Goal: Task Accomplishment & Management: Manage account settings

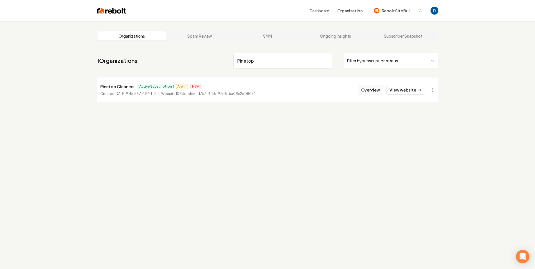
type input "Pinetop"
click at [371, 87] on button "Overview" at bounding box center [370, 90] width 25 height 10
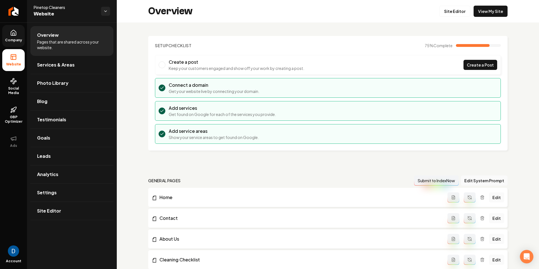
click at [6, 34] on link "Company" at bounding box center [13, 36] width 22 height 22
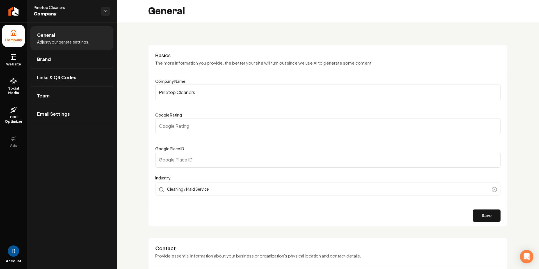
click at [225, 155] on input "Google Place ID" at bounding box center [328, 160] width 346 height 16
paste input "ChIJNYuaJ6mC2I8Razrf0VKgu9Q"
type input "ChIJNYuaJ6mC2I8Razrf0VKgu9Q"
click at [485, 221] on button "Save" at bounding box center [487, 216] width 28 height 12
click at [483, 214] on button "Save" at bounding box center [487, 216] width 28 height 12
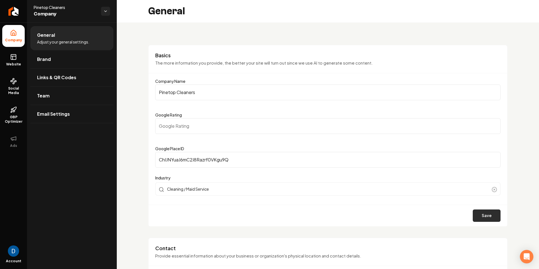
click at [476, 214] on button "Save" at bounding box center [487, 216] width 28 height 12
click at [403, 203] on form "Company Name Pinetop Cleaners Google Rating Google Place ID ChIJNYuaJ6mC2I8Razr…" at bounding box center [328, 152] width 346 height 149
click at [299, 167] on input "ChIJNYuaJ6mC2I8Razrf0VKgu9Q" at bounding box center [328, 160] width 346 height 16
click at [299, 163] on input "ChIJNYuaJ6mC2I8Razrf0VKgu9Q" at bounding box center [328, 160] width 346 height 16
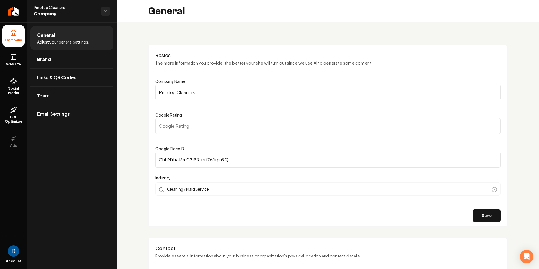
click at [299, 163] on input "ChIJNYuaJ6mC2I8Razrf0VKgu9Q" at bounding box center [328, 160] width 346 height 16
click at [224, 154] on input "Google Place ID" at bounding box center [328, 160] width 346 height 16
paste input "ChIJNYuaJ6mC2I8Razrf0VKgu9Q"
type input "ChIJNYuaJ6mC2I8Razrf0VKgu9Q"
click at [488, 215] on button "Save" at bounding box center [487, 216] width 28 height 12
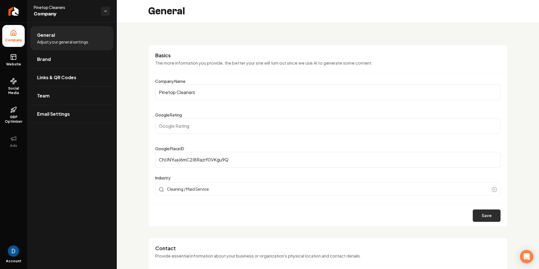
click at [475, 215] on button "Save" at bounding box center [487, 216] width 28 height 12
click at [405, 210] on div "Save" at bounding box center [328, 216] width 359 height 22
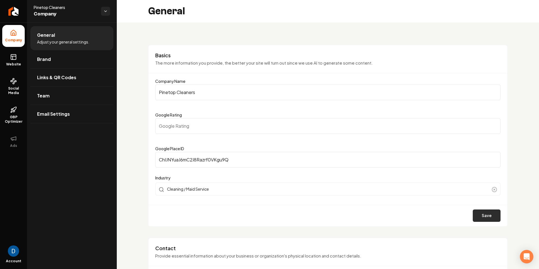
click at [474, 214] on button "Save" at bounding box center [487, 216] width 28 height 12
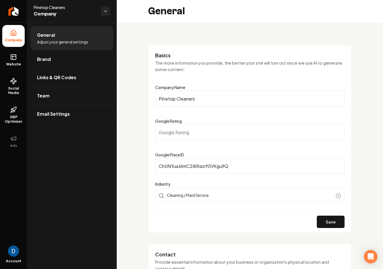
click at [334, 211] on form "Company Name Pinetop Cleaners Google Rating Google Place ID ChIJNYuaJ6mC2I8Razr…" at bounding box center [250, 158] width 190 height 149
click at [331, 222] on button "Save" at bounding box center [331, 222] width 28 height 12
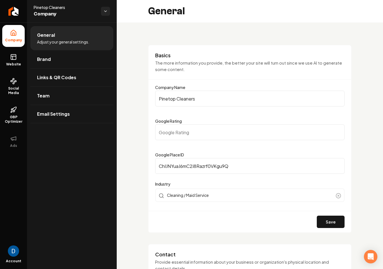
click at [58, 5] on span "Pinetop Cleaners" at bounding box center [65, 7] width 63 height 6
copy span "Pinetop Cleaners"
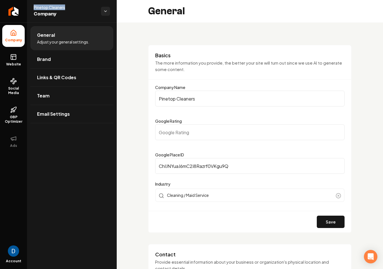
click at [212, 140] on input "Google Rating" at bounding box center [250, 132] width 190 height 16
click at [208, 160] on input "ChIJNYuaJ6mC2I8Razrf0VKgu9Q" at bounding box center [250, 166] width 190 height 16
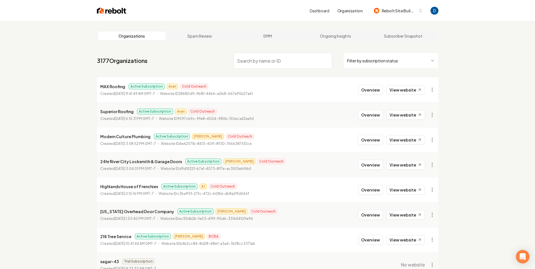
click at [321, 10] on link "Dashboard" at bounding box center [320, 11] width 20 height 6
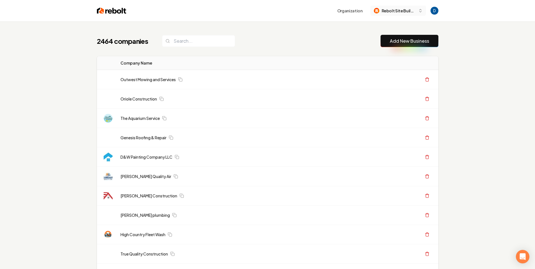
click at [401, 8] on span "Rebolt Site Builder" at bounding box center [399, 11] width 34 height 6
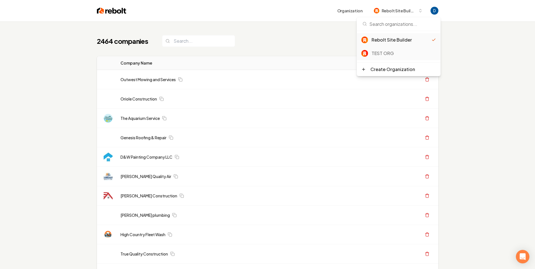
click at [379, 51] on div "TEST ORG" at bounding box center [404, 53] width 65 height 7
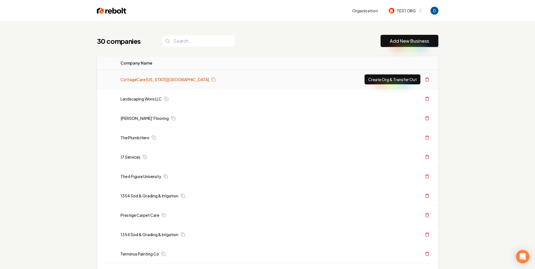
click at [144, 80] on link "CottageCare Virginia Beach" at bounding box center [165, 80] width 88 height 6
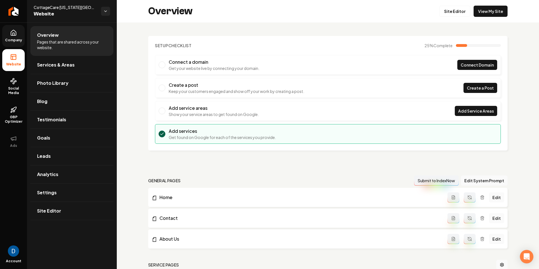
click at [22, 36] on link "Company" at bounding box center [13, 36] width 22 height 22
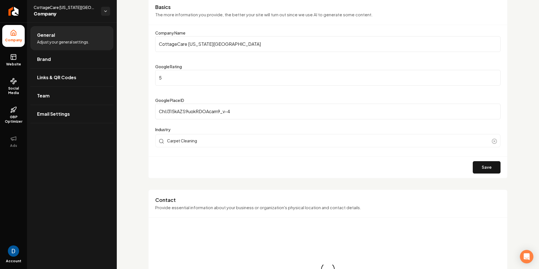
scroll to position [48, 0]
click at [258, 114] on input "ChIJ315kAZS9uokRDOAcam9_v-4" at bounding box center [328, 112] width 346 height 16
click at [17, 58] on link "Website" at bounding box center [13, 60] width 22 height 22
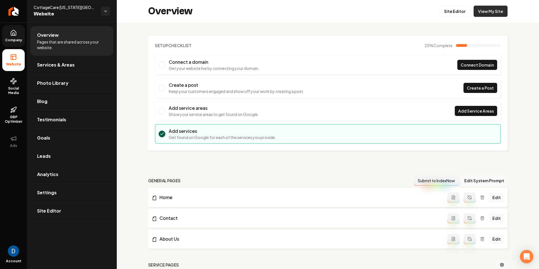
click at [486, 12] on link "View My Site" at bounding box center [491, 11] width 34 height 11
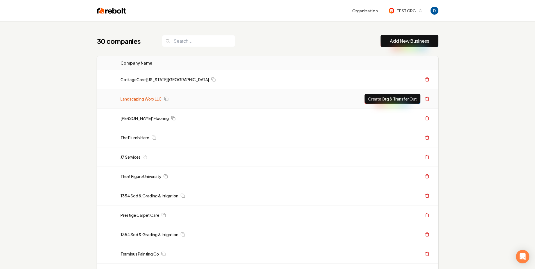
click at [150, 98] on link "Landscaping Worx LLC" at bounding box center [141, 99] width 41 height 6
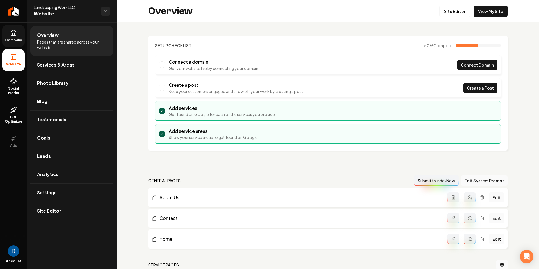
click at [21, 39] on span "Company" at bounding box center [14, 40] width 22 height 4
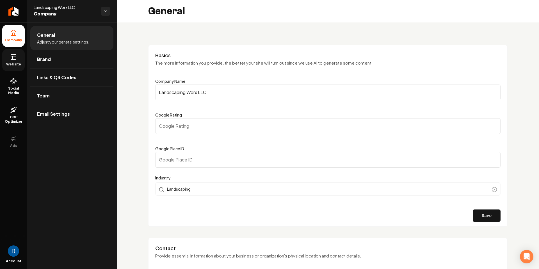
click at [6, 58] on link "Website" at bounding box center [13, 60] width 22 height 22
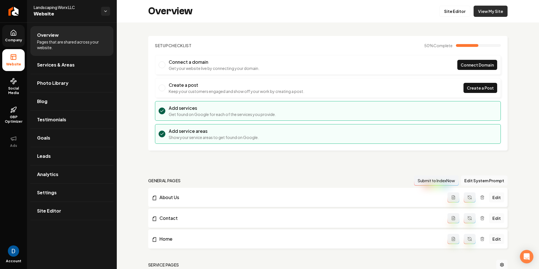
click at [500, 13] on link "View My Site" at bounding box center [491, 11] width 34 height 11
click at [16, 32] on icon at bounding box center [13, 32] width 5 height 5
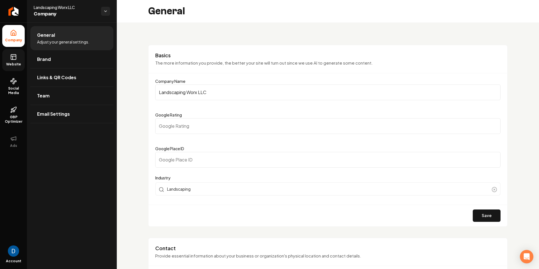
click at [212, 152] on input "Google Place ID" at bounding box center [328, 160] width 346 height 16
paste input "ChIJNYuaJ6mC2I8Razrf0VKgu9Q"
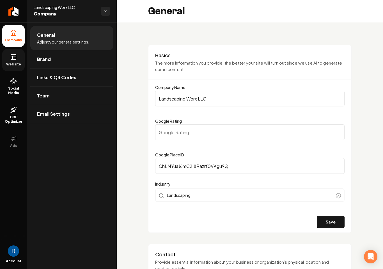
click at [269, 166] on input "ChIJNYuaJ6mC2I8Razrf0VKgu9Q" at bounding box center [250, 166] width 190 height 16
click at [328, 222] on button "Save" at bounding box center [331, 222] width 28 height 12
click at [332, 227] on button "Save" at bounding box center [331, 222] width 28 height 12
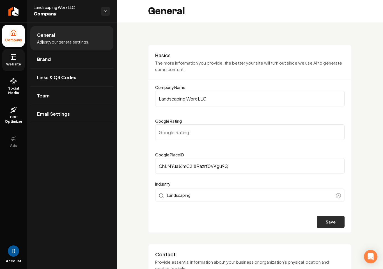
click at [332, 227] on button "Save" at bounding box center [331, 222] width 28 height 12
click at [195, 161] on input "ChIJNYuaJ6mC2I8Razrf0VKgu9Q" at bounding box center [250, 166] width 190 height 16
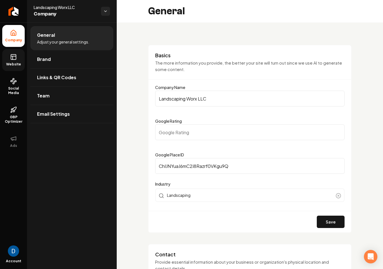
click at [195, 161] on input "ChIJNYuaJ6mC2I8Razrf0VKgu9Q" at bounding box center [250, 166] width 190 height 16
paste input "5vkUBocdwYRYVtCIsBSWyU"
type input "ChIJN5vkUBocdwYRYVtCIsBSWyU"
click at [322, 219] on button "Save" at bounding box center [331, 222] width 28 height 12
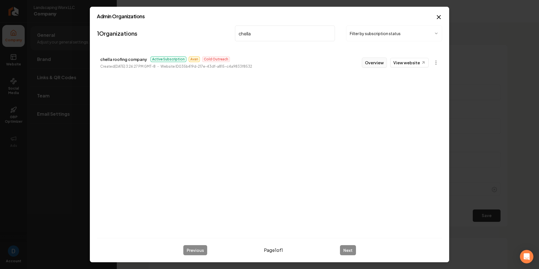
type input "chella"
click at [372, 61] on button "Overview" at bounding box center [374, 63] width 25 height 10
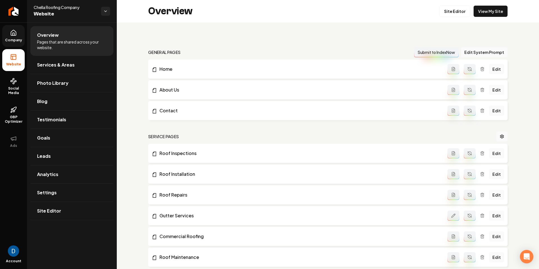
click at [16, 32] on icon at bounding box center [13, 32] width 5 height 5
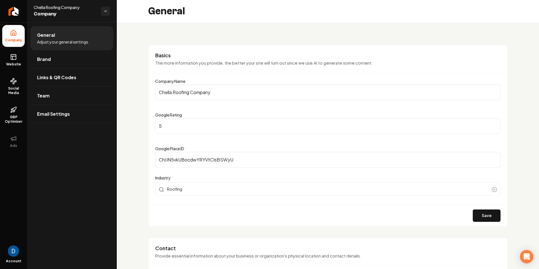
click at [184, 154] on input "ChIJN5vkUBocdwYRYVtCIsBSWyU" at bounding box center [328, 160] width 346 height 16
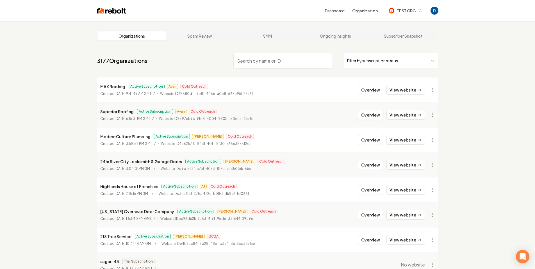
click at [340, 31] on div "Organizations Spam Review SMM Ongoing Insights Subscriber Snapshot" at bounding box center [268, 35] width 342 height 11
click at [337, 33] on link "Ongoing Insights" at bounding box center [335, 35] width 68 height 9
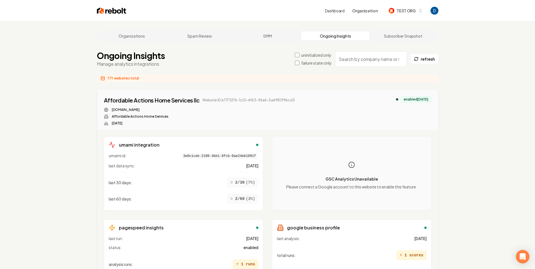
click at [395, 38] on link "Subscriber Snapshot" at bounding box center [403, 35] width 68 height 9
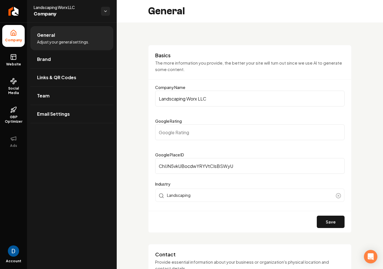
click at [289, 19] on div "General" at bounding box center [250, 11] width 267 height 22
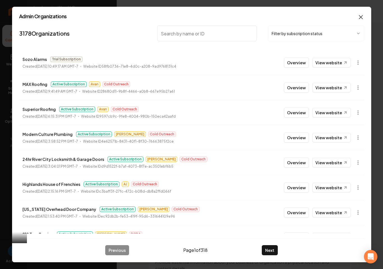
click at [363, 16] on icon "button" at bounding box center [361, 17] width 7 height 7
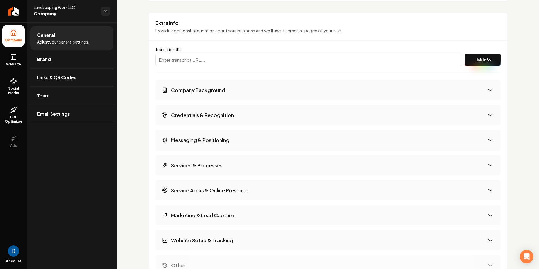
scroll to position [754, 0]
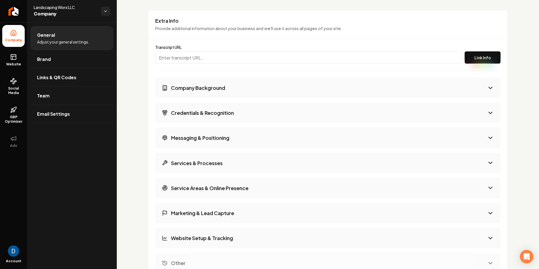
click at [182, 61] on input "Main content area" at bounding box center [308, 57] width 307 height 12
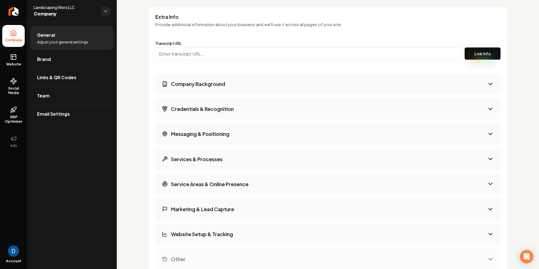
scroll to position [760, 0]
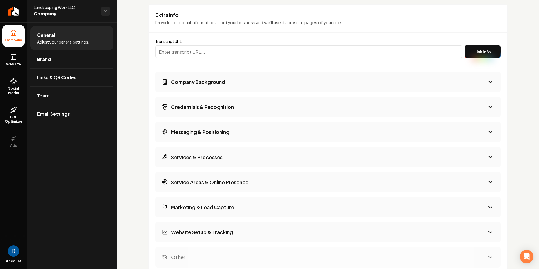
click at [227, 84] on button "Company Background" at bounding box center [328, 82] width 346 height 21
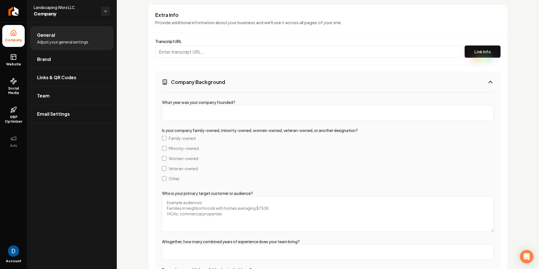
click at [239, 83] on button "Company Background" at bounding box center [328, 82] width 346 height 21
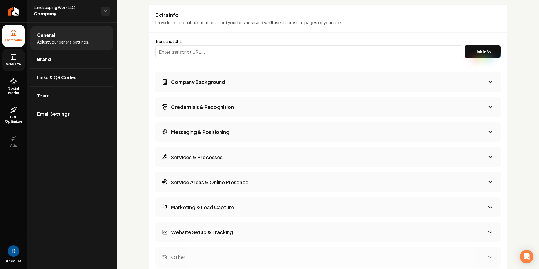
click at [19, 62] on link "Website" at bounding box center [13, 60] width 22 height 22
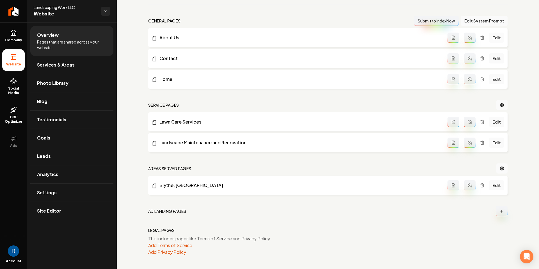
scroll to position [97, 0]
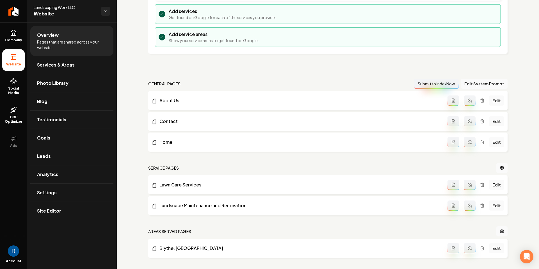
click at [383, 74] on div "Setup Checklist 50 % Complete Connect a domain Get your website live by connect…" at bounding box center [328, 129] width 422 height 406
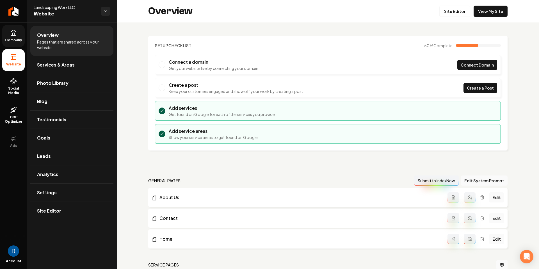
click at [10, 34] on icon at bounding box center [13, 32] width 7 height 7
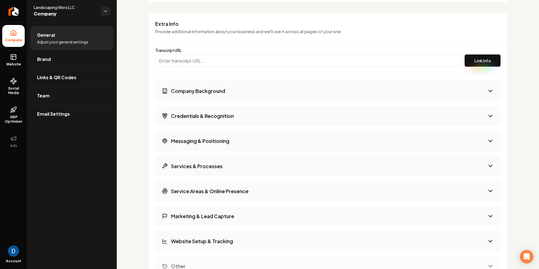
scroll to position [748, 0]
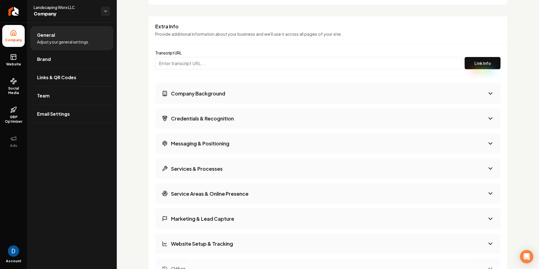
click at [250, 91] on button "Company Background" at bounding box center [328, 93] width 346 height 21
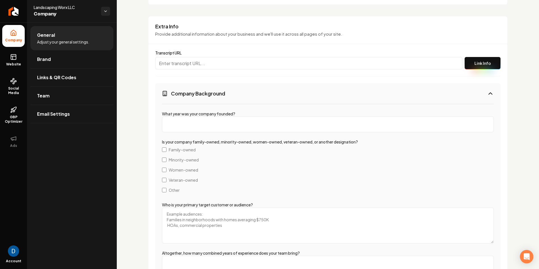
click at [272, 91] on button "Company Background" at bounding box center [328, 93] width 346 height 21
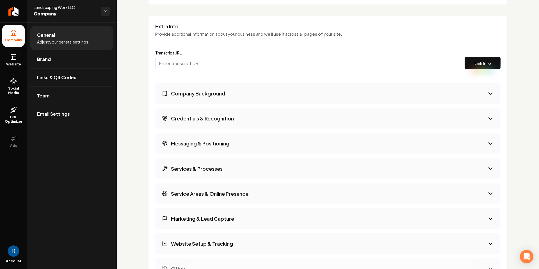
click at [252, 118] on button "Credentials & Recognition" at bounding box center [328, 118] width 346 height 21
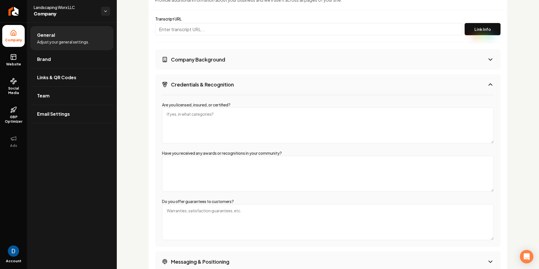
scroll to position [807, 0]
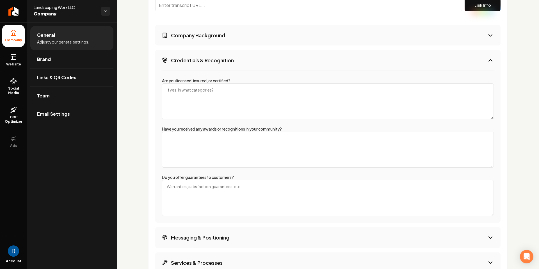
click at [263, 63] on button "Credentials & Recognition" at bounding box center [328, 60] width 346 height 21
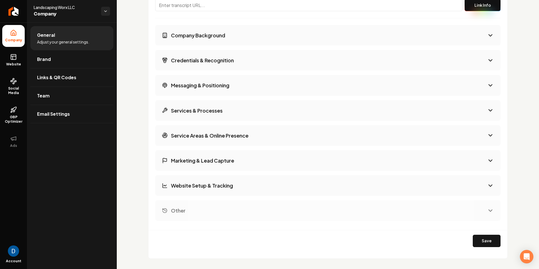
click at [251, 88] on button "Messaging & Positioning" at bounding box center [328, 85] width 346 height 21
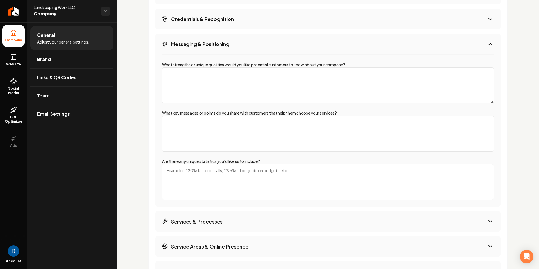
scroll to position [849, 0]
click at [302, 50] on button "Messaging & Positioning" at bounding box center [328, 43] width 346 height 21
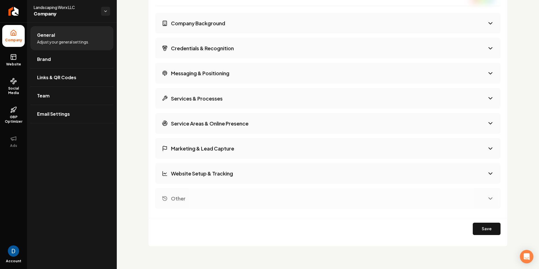
scroll to position [818, 0]
click at [267, 98] on button "Services & Processes" at bounding box center [328, 98] width 346 height 21
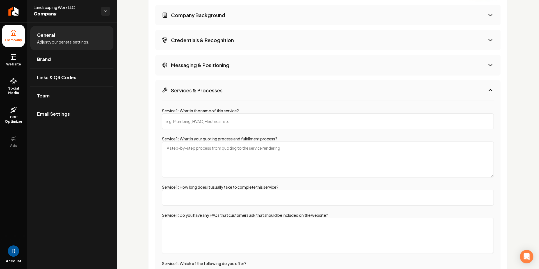
click at [267, 93] on button "Services & Processes" at bounding box center [328, 90] width 346 height 21
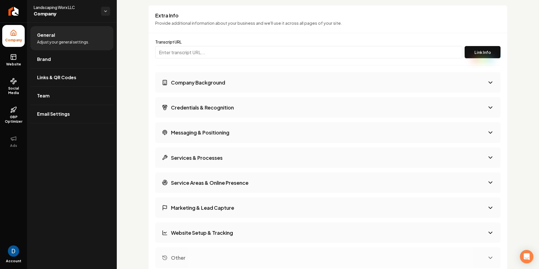
scroll to position [676, 0]
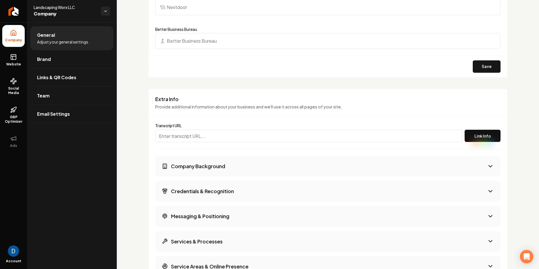
click at [224, 157] on button "Company Background" at bounding box center [328, 166] width 346 height 21
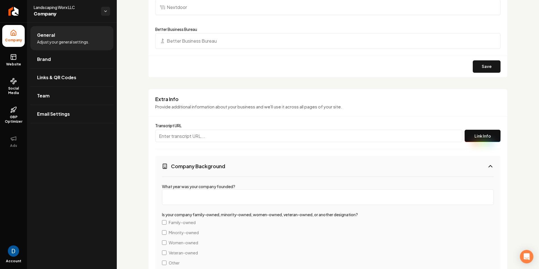
click at [219, 135] on input "Main content area" at bounding box center [308, 136] width 307 height 12
click at [385, 164] on button "Company Background" at bounding box center [328, 166] width 346 height 21
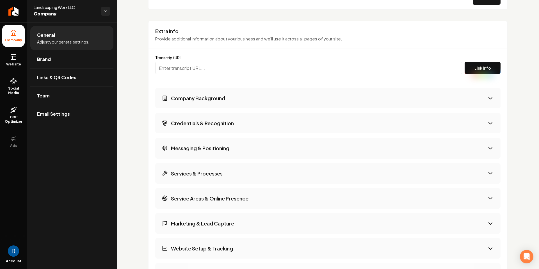
scroll to position [746, 0]
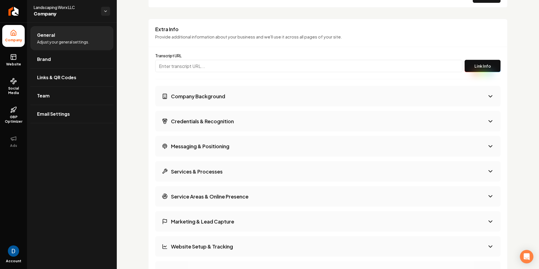
click at [254, 247] on button "Website Setup & Tracking" at bounding box center [328, 246] width 346 height 21
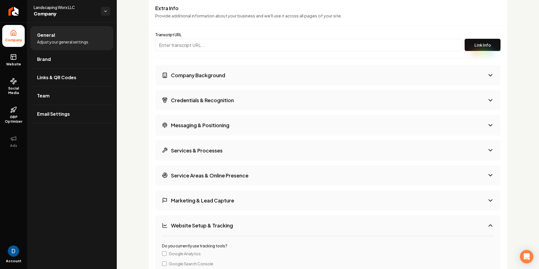
scroll to position [765, 0]
click at [269, 197] on button "Marketing & Lead Capture" at bounding box center [328, 201] width 346 height 21
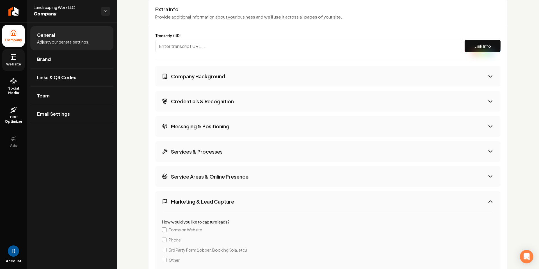
click at [18, 56] on link "Website" at bounding box center [13, 60] width 22 height 22
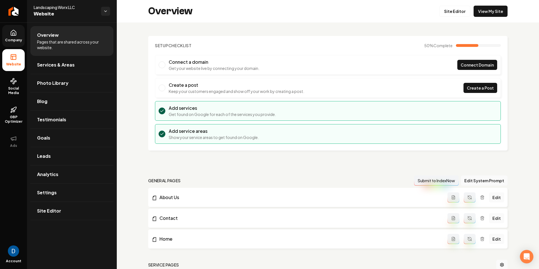
click at [65, 8] on span "Landscaping Worx LLC" at bounding box center [65, 7] width 63 height 6
copy span "Landscaping Worx LLC"
click at [14, 37] on link "Company" at bounding box center [13, 36] width 22 height 22
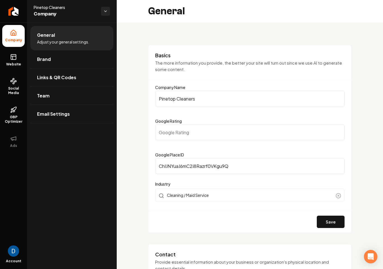
click at [65, 6] on span "Pinetop Cleaners" at bounding box center [65, 7] width 63 height 6
